Goal: Information Seeking & Learning: Understand process/instructions

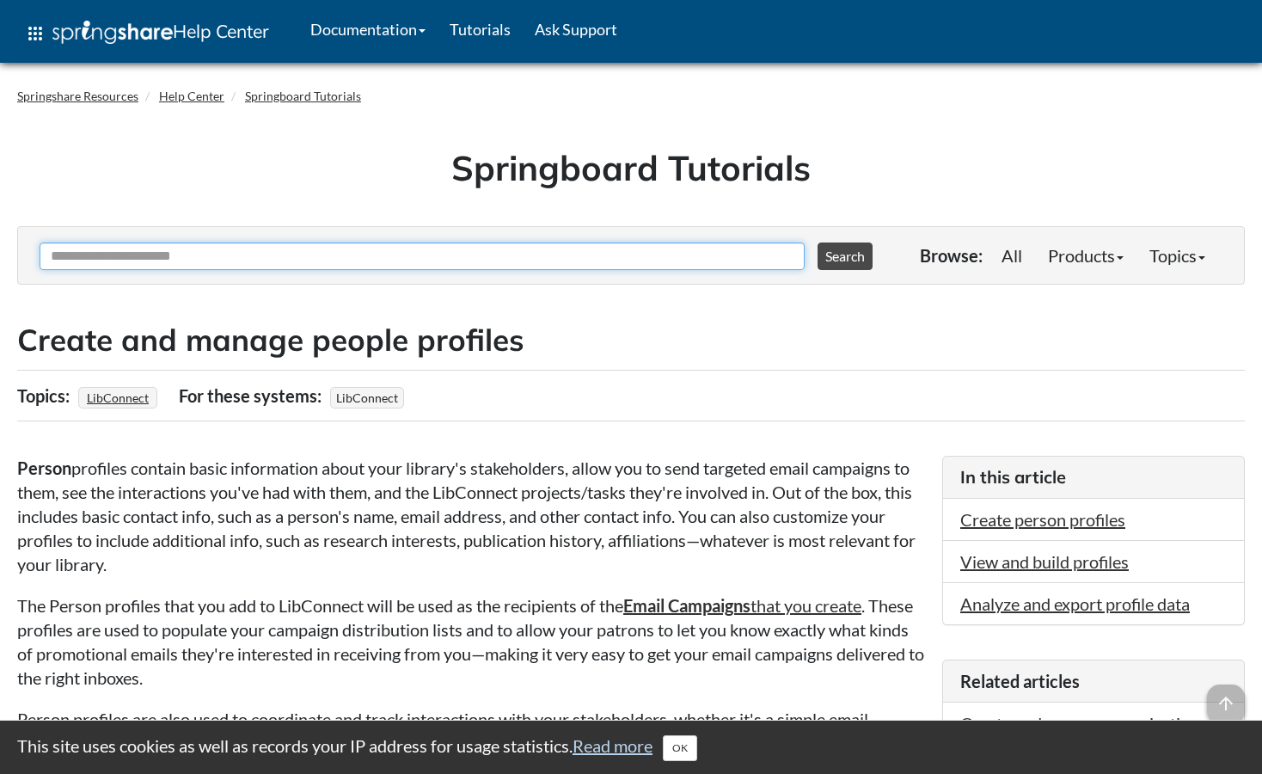
click at [263, 253] on input "Ask Another Question" at bounding box center [422, 256] width 765 height 28
type input "**********"
click at [818, 242] on button "Search" at bounding box center [845, 256] width 55 height 28
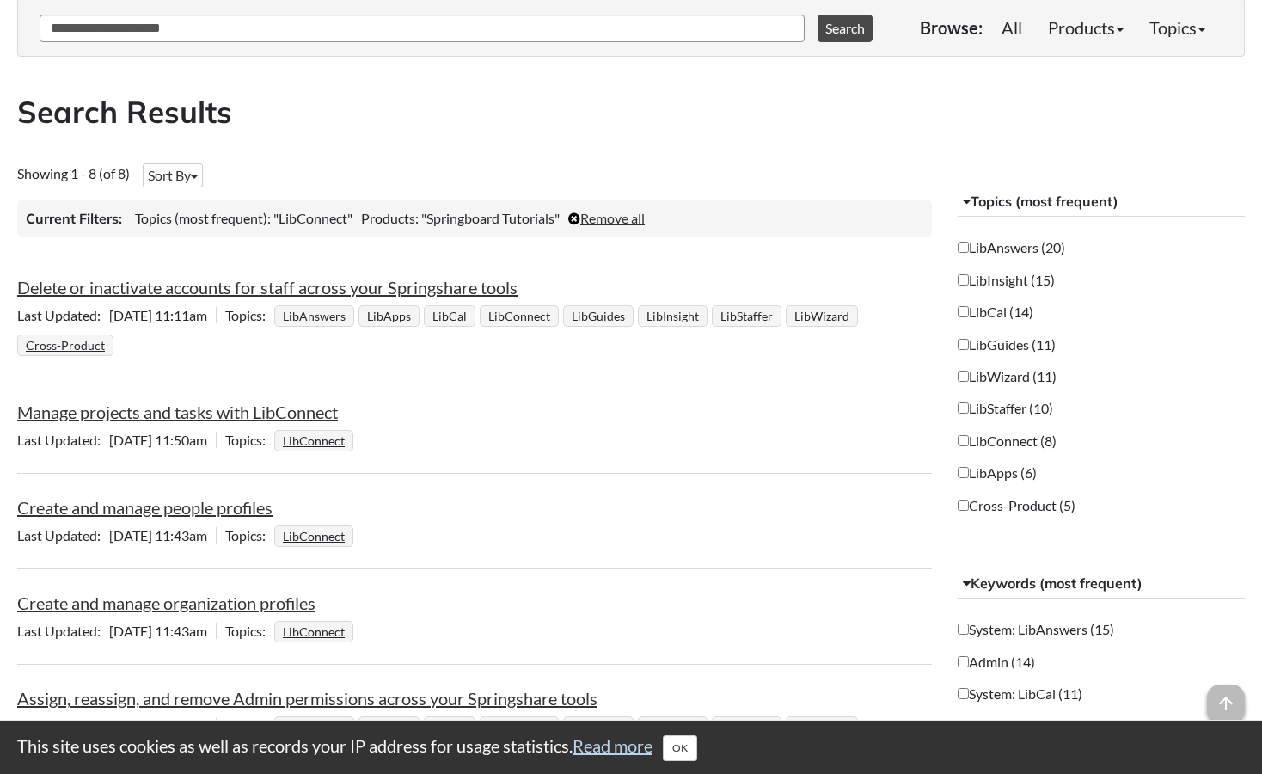
scroll to position [258, 0]
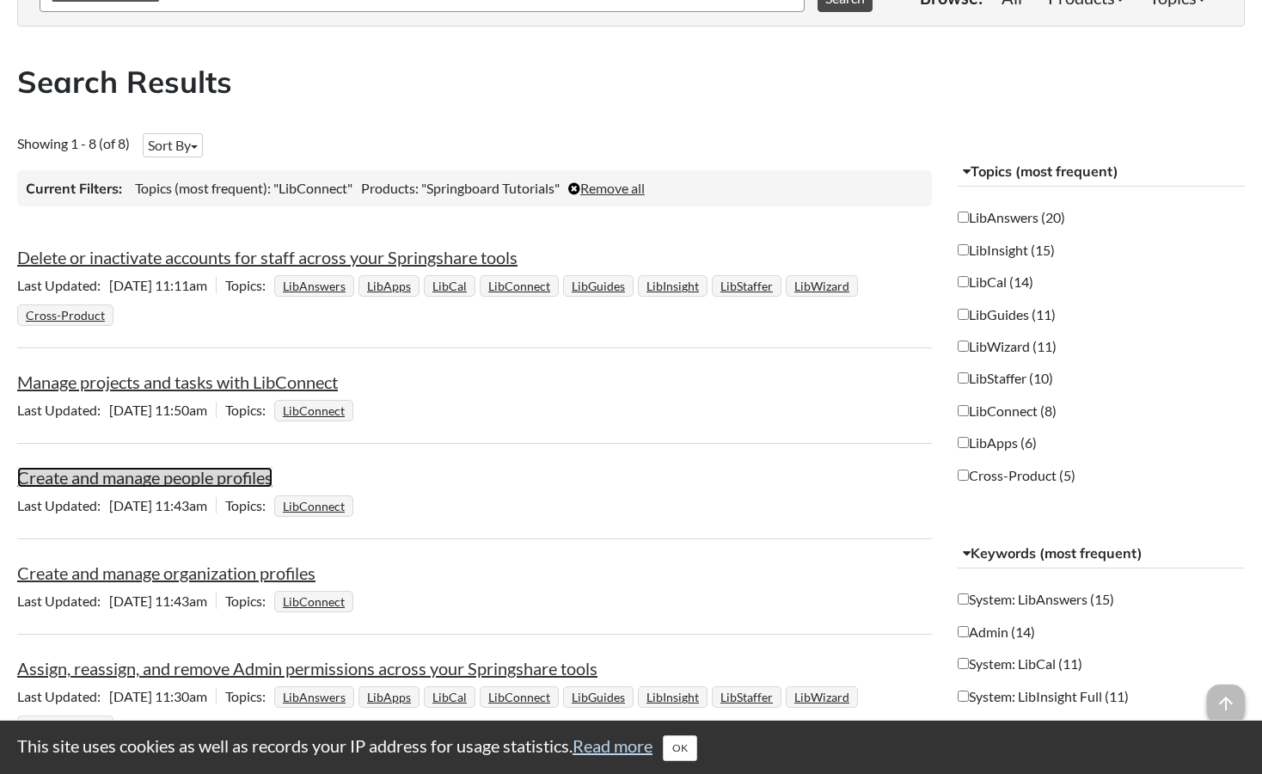
click at [218, 474] on link "Create and manage people profiles" at bounding box center [144, 477] width 255 height 21
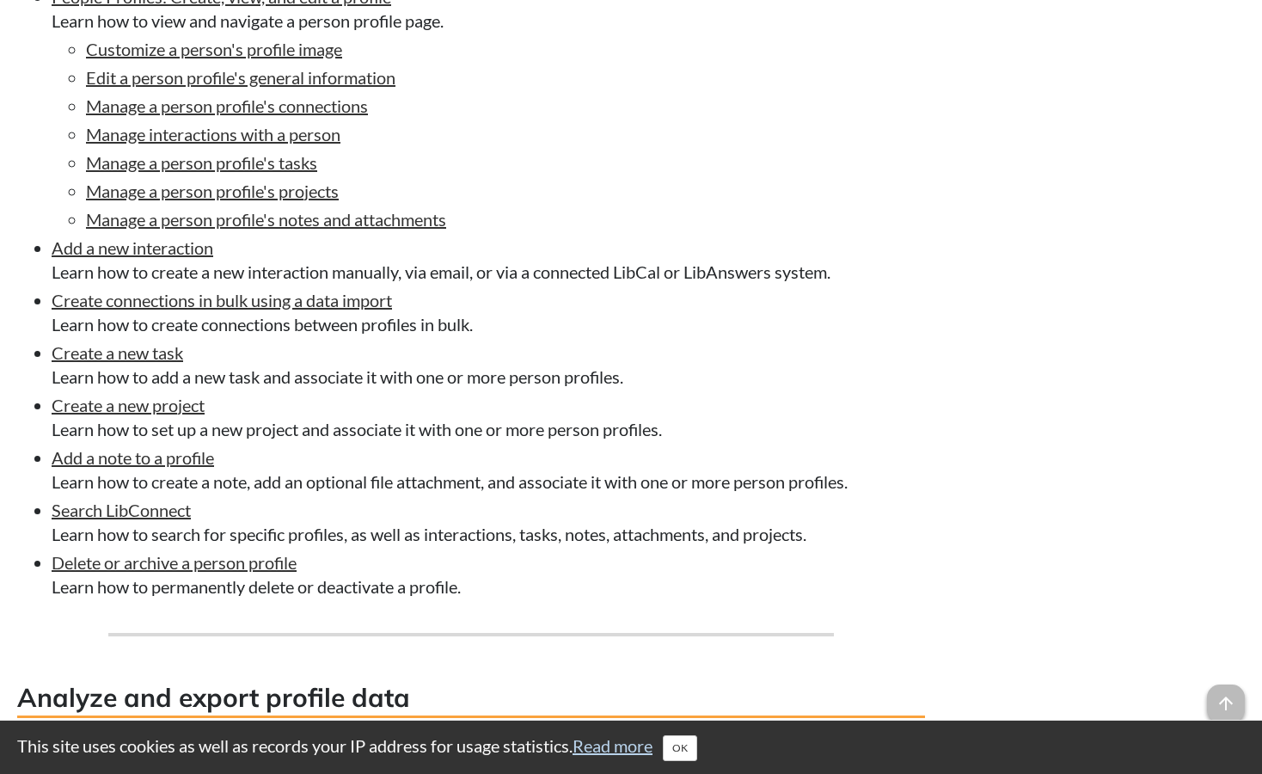
scroll to position [3956, 0]
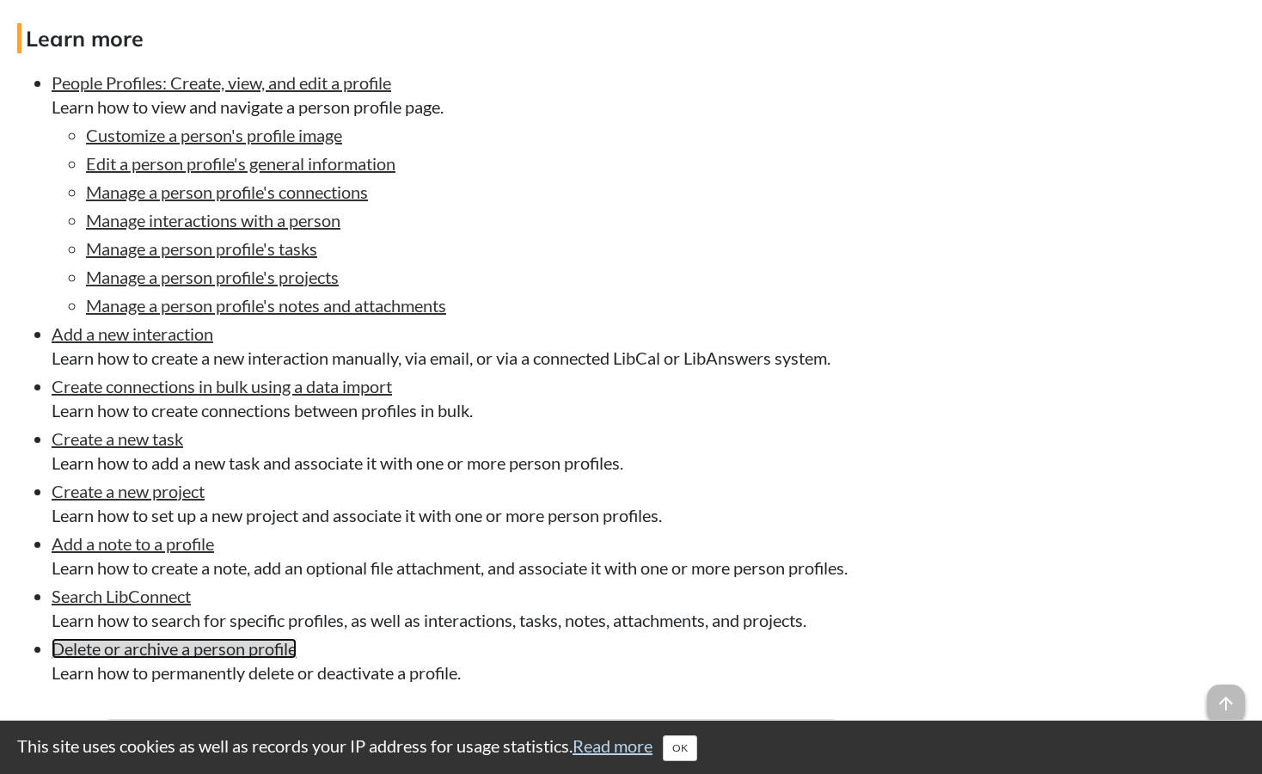
click at [191, 657] on link "Delete or archive a person profile" at bounding box center [174, 648] width 245 height 21
